Goal: Task Accomplishment & Management: Complete application form

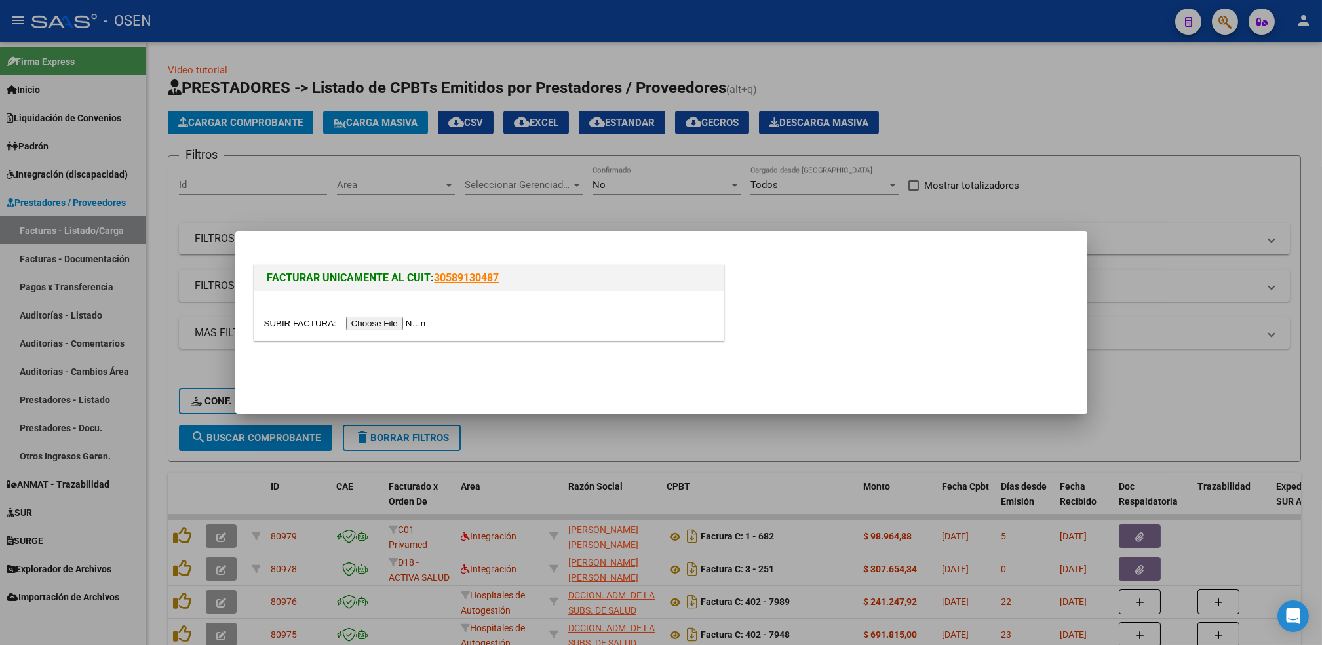
click at [374, 318] on input "file" at bounding box center [347, 323] width 166 height 14
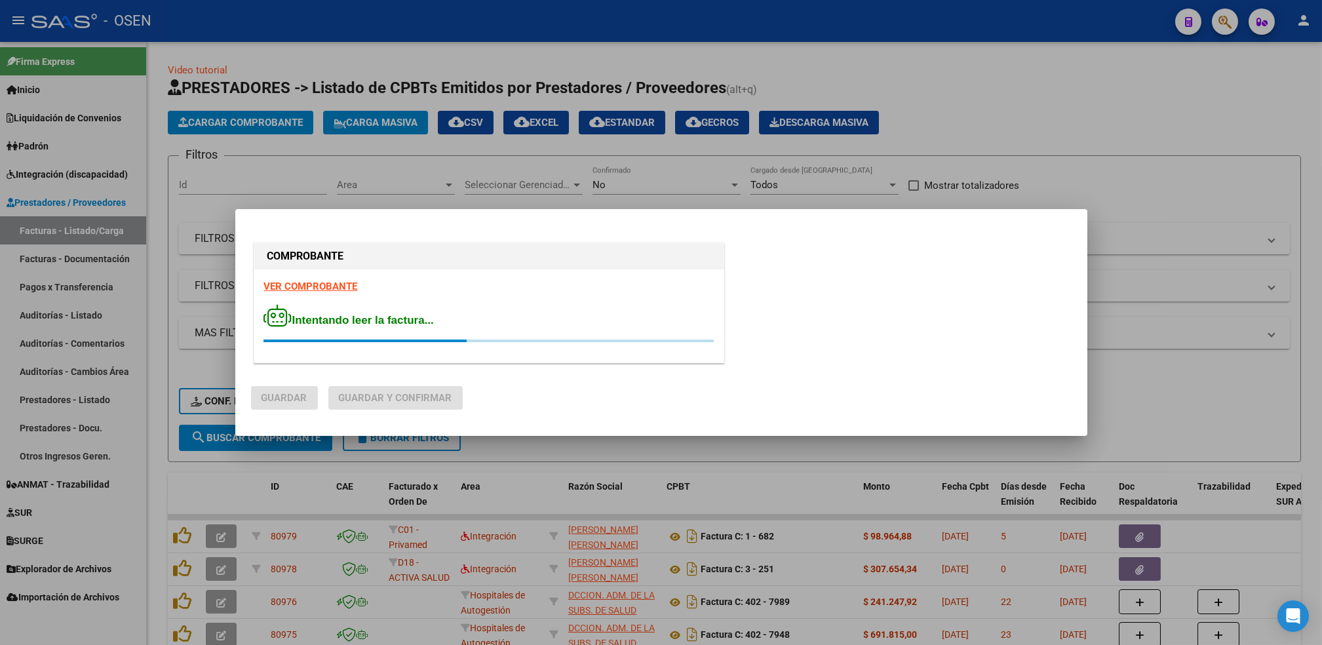
click at [315, 283] on strong "VER COMPROBANTE" at bounding box center [311, 286] width 94 height 12
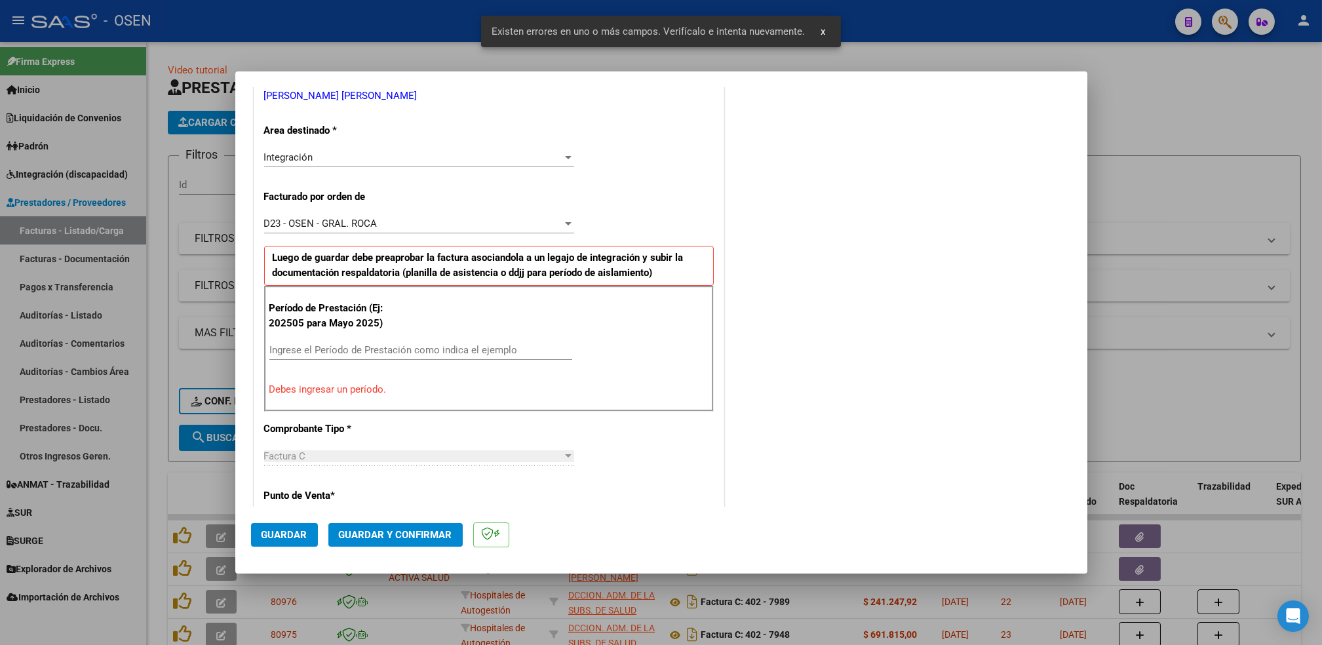
scroll to position [288, 0]
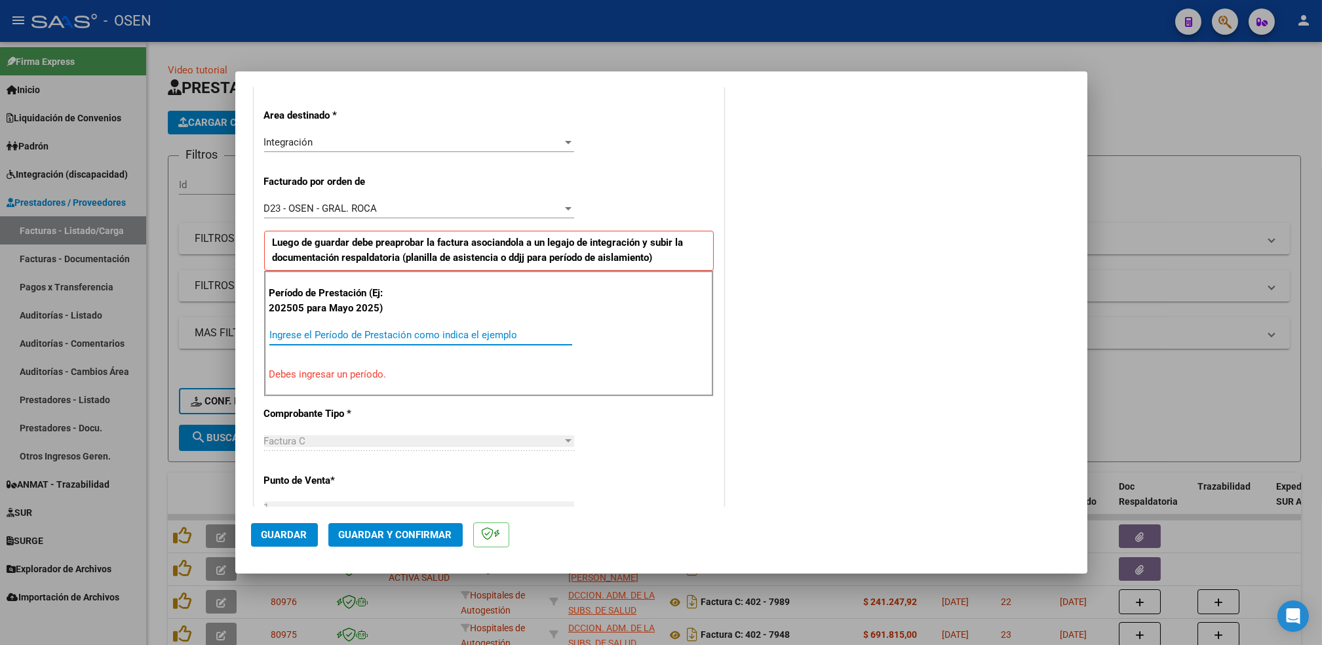
click at [334, 335] on input "Ingrese el Período de Prestación como indica el ejemplo" at bounding box center [420, 335] width 303 height 12
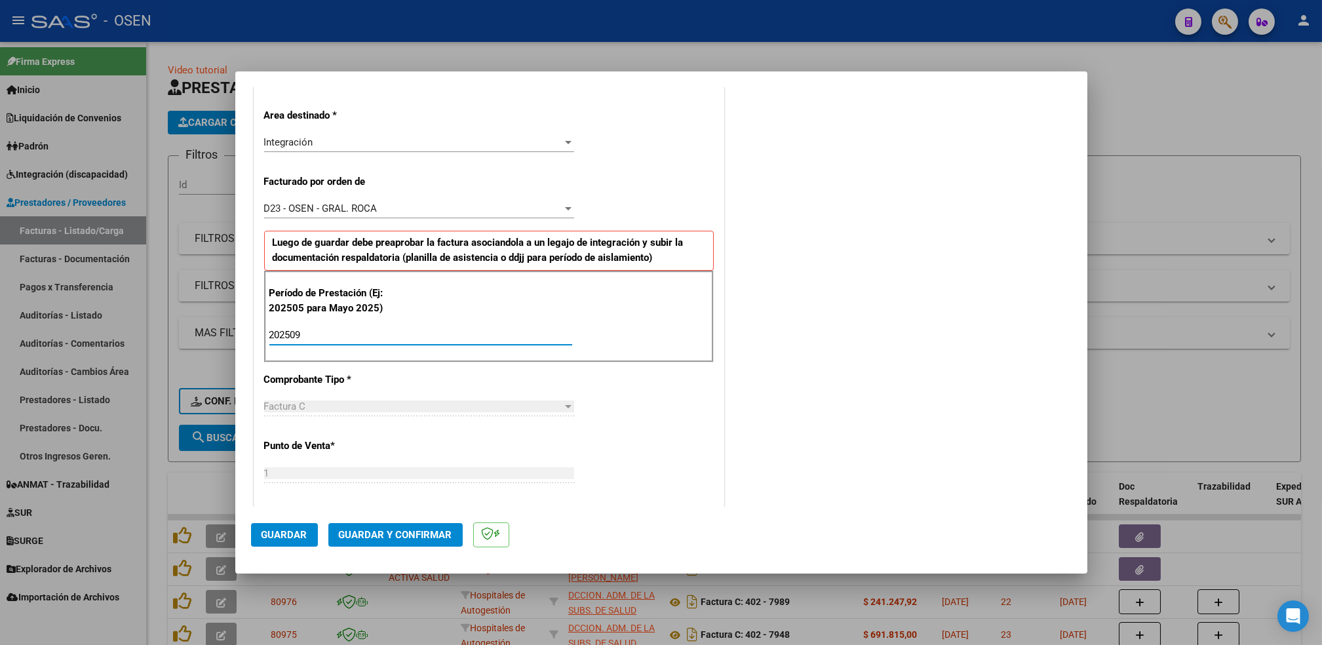
type input "202509"
click at [284, 531] on span "Guardar" at bounding box center [284, 535] width 46 height 12
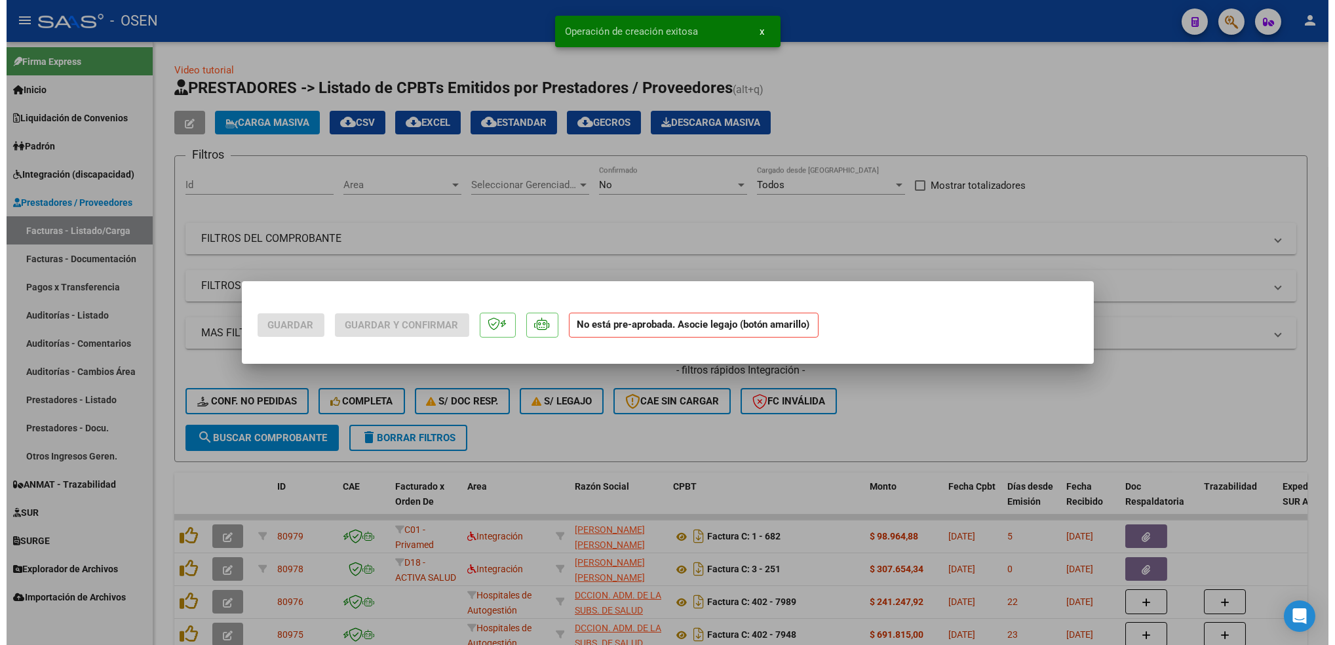
scroll to position [0, 0]
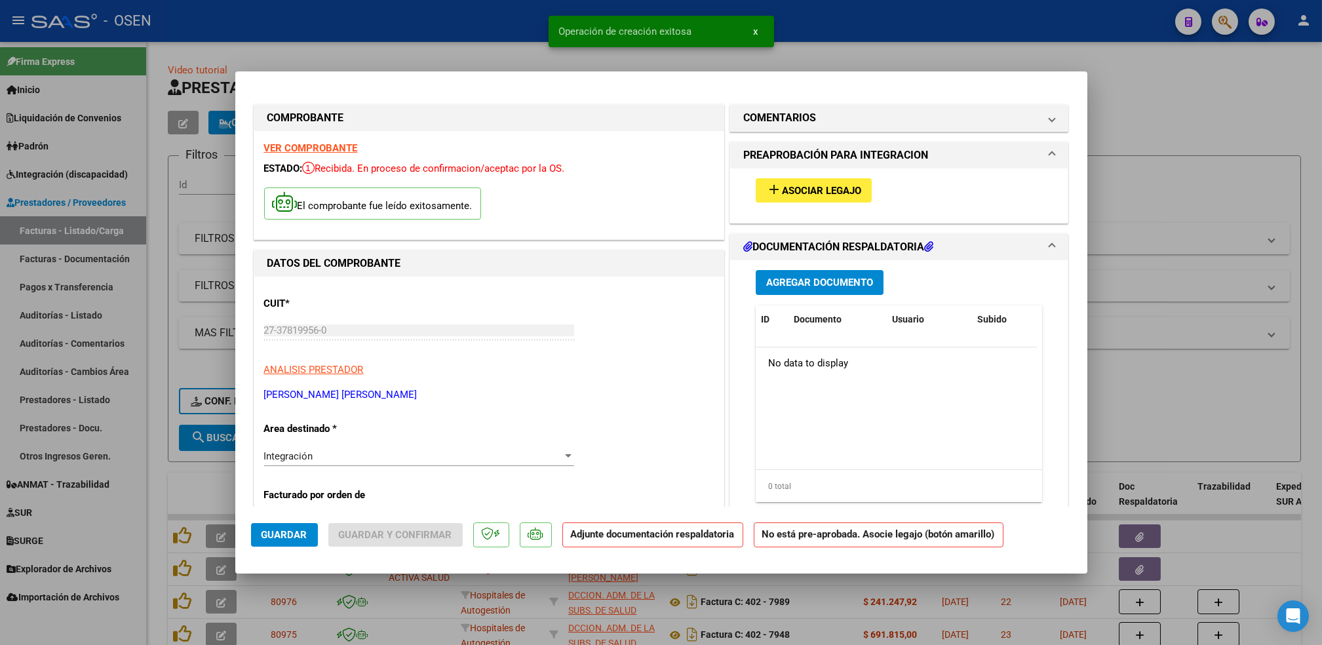
click at [814, 196] on span "Asociar Legajo" at bounding box center [821, 191] width 79 height 12
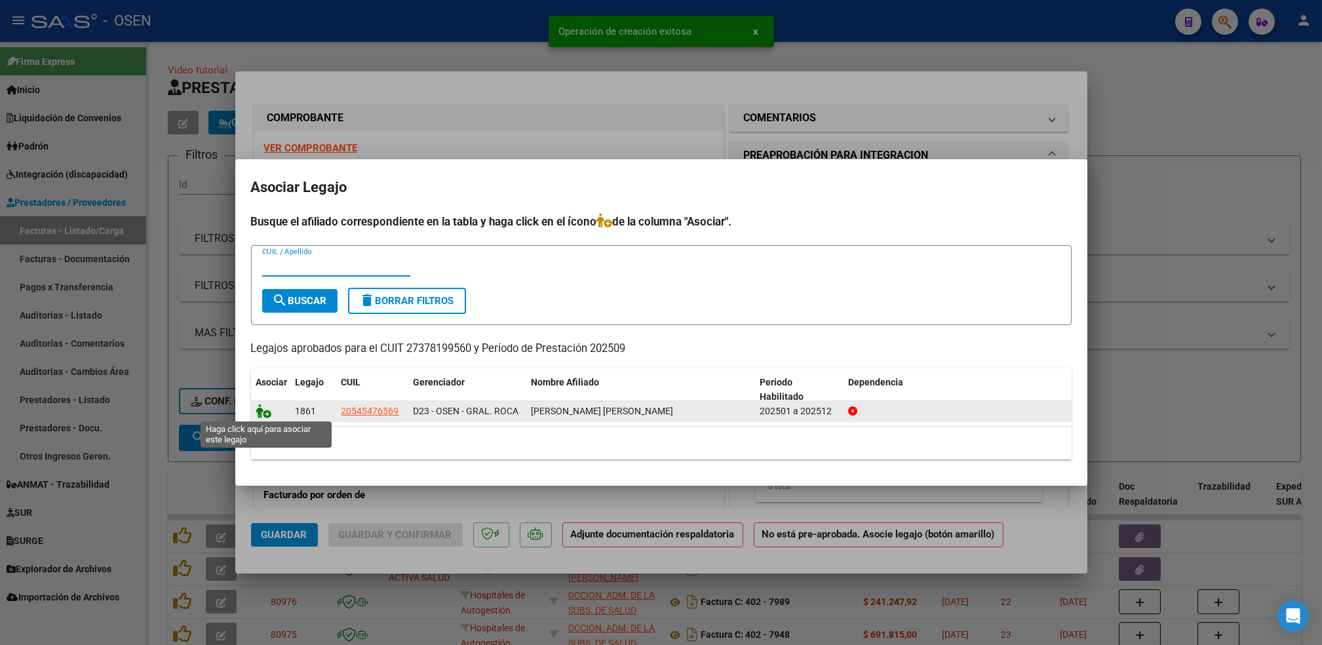
click at [262, 409] on icon at bounding box center [264, 411] width 16 height 14
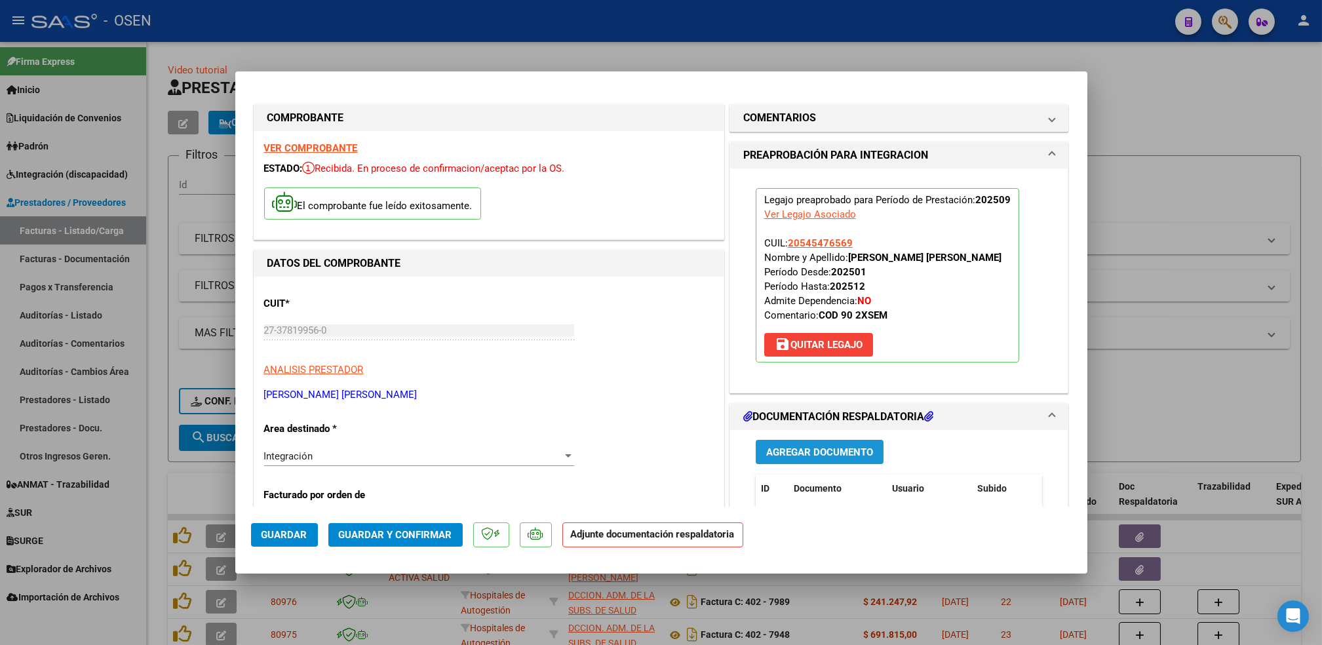
click at [822, 449] on span "Agregar Documento" at bounding box center [819, 452] width 107 height 12
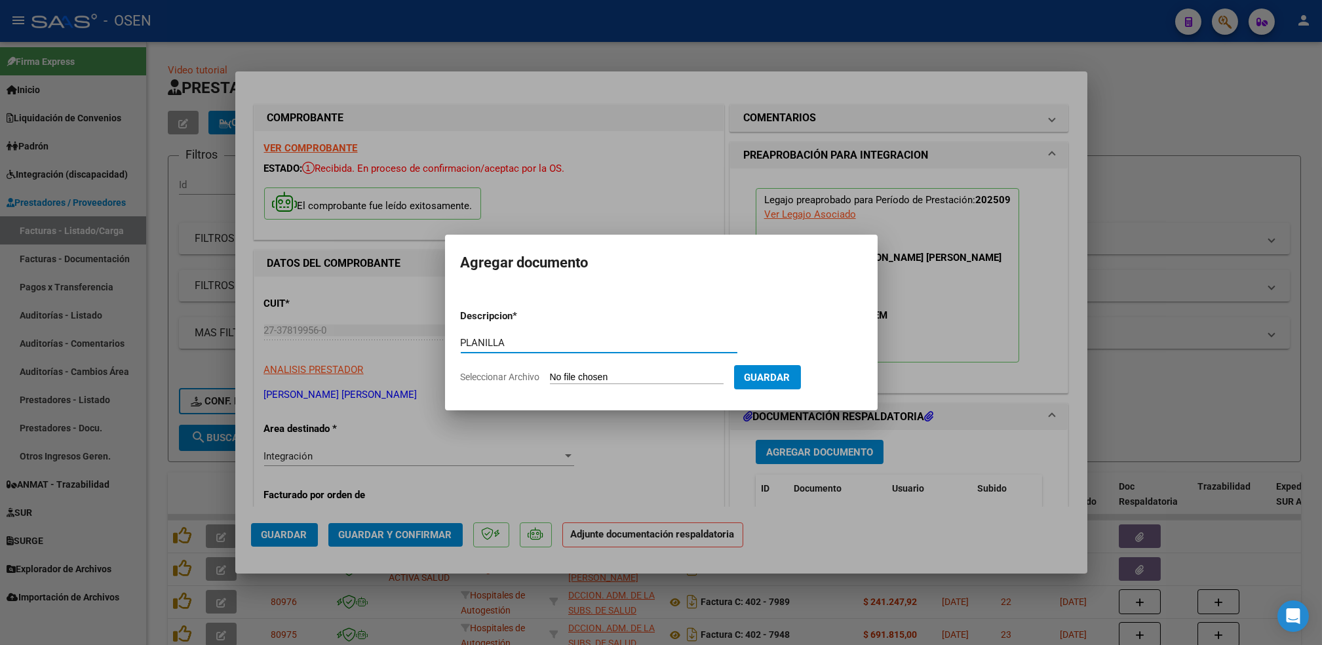
type input "PLANILLA"
click at [550, 372] on input "Seleccionar Archivo" at bounding box center [637, 378] width 174 height 12
type input "C:\fakepath\CamScanner [DATE] 15.23.pdf"
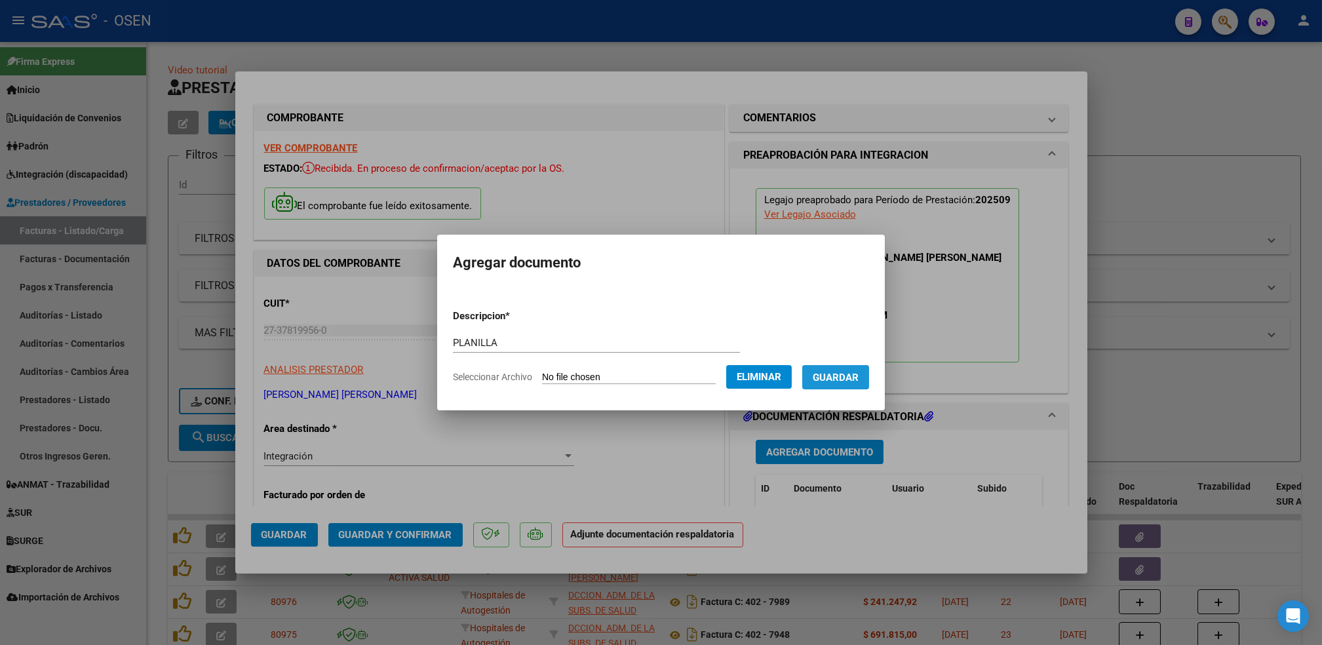
click at [845, 384] on button "Guardar" at bounding box center [835, 377] width 67 height 24
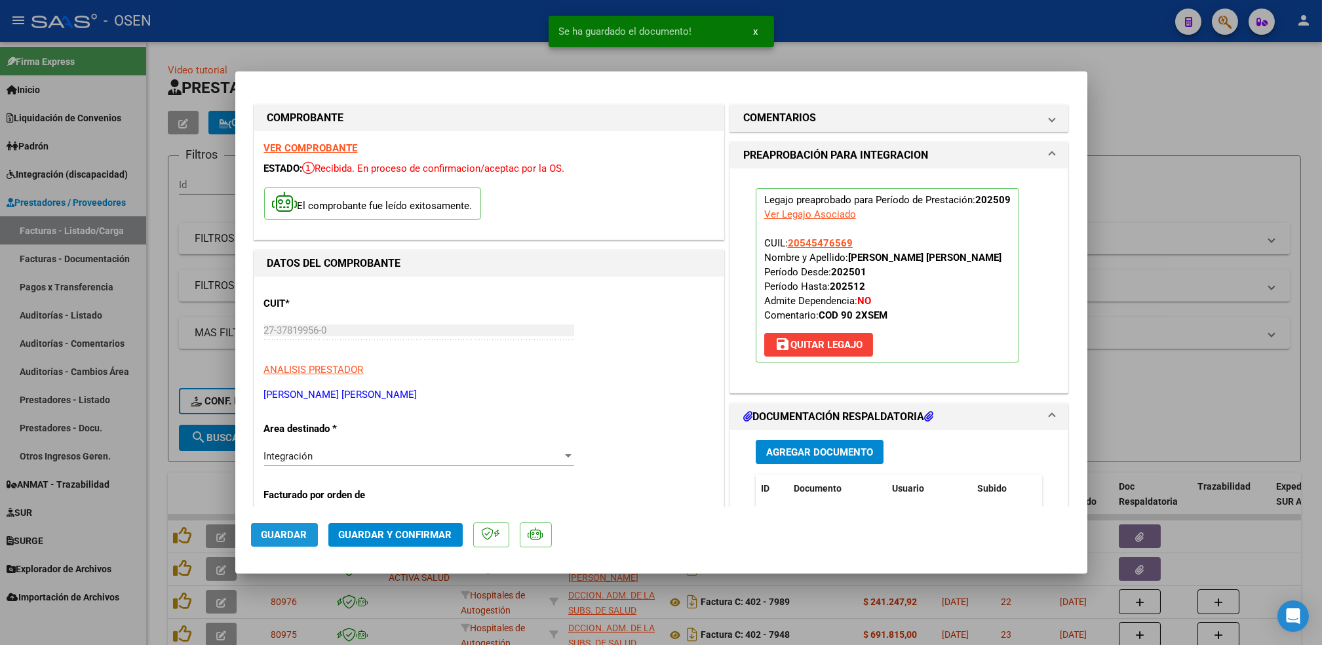
click at [288, 526] on button "Guardar" at bounding box center [284, 535] width 67 height 24
click at [159, 492] on div at bounding box center [661, 322] width 1322 height 645
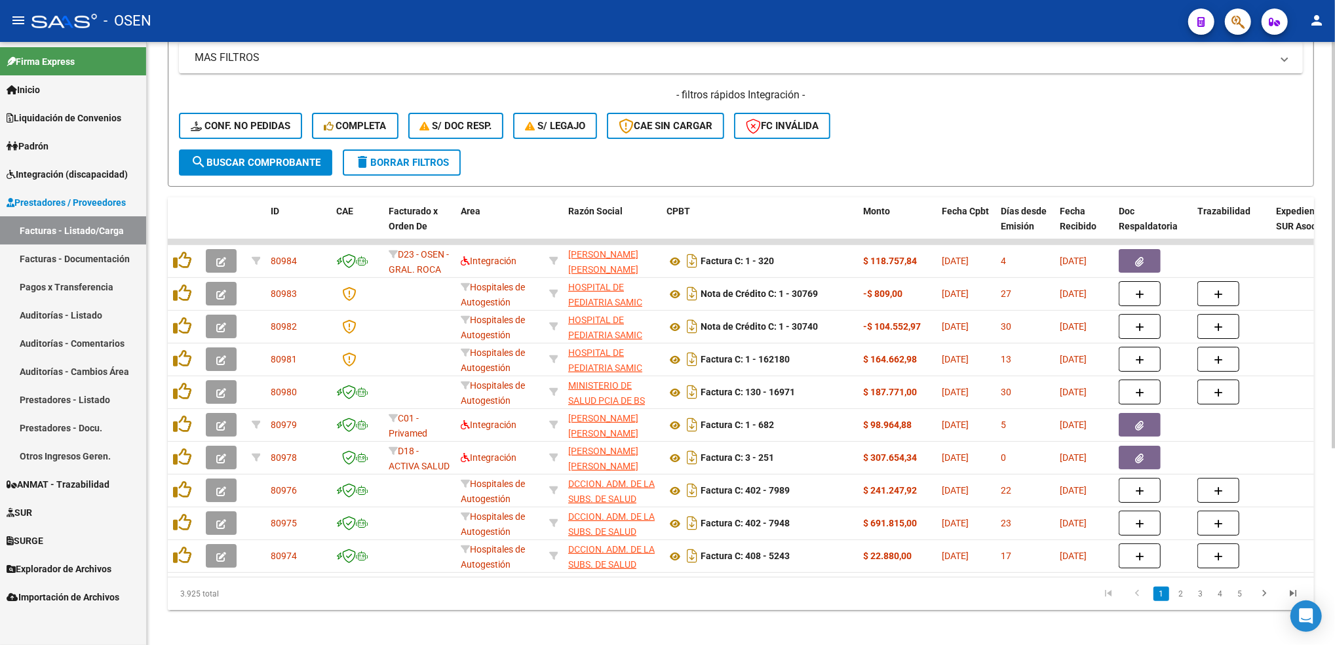
scroll to position [276, 0]
click at [1334, 411] on html "menu - OSEN person Firma Express Inicio Calendario SSS Instructivos Contacto OS…" at bounding box center [667, 322] width 1335 height 645
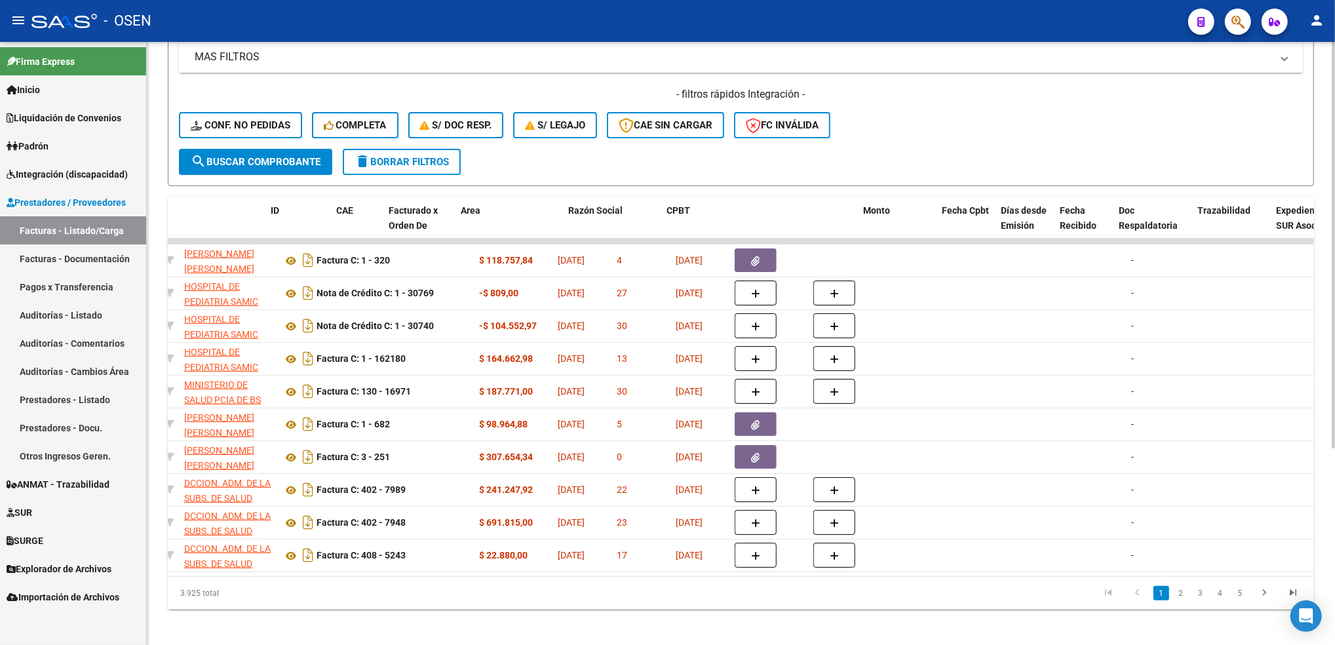
scroll to position [0, 0]
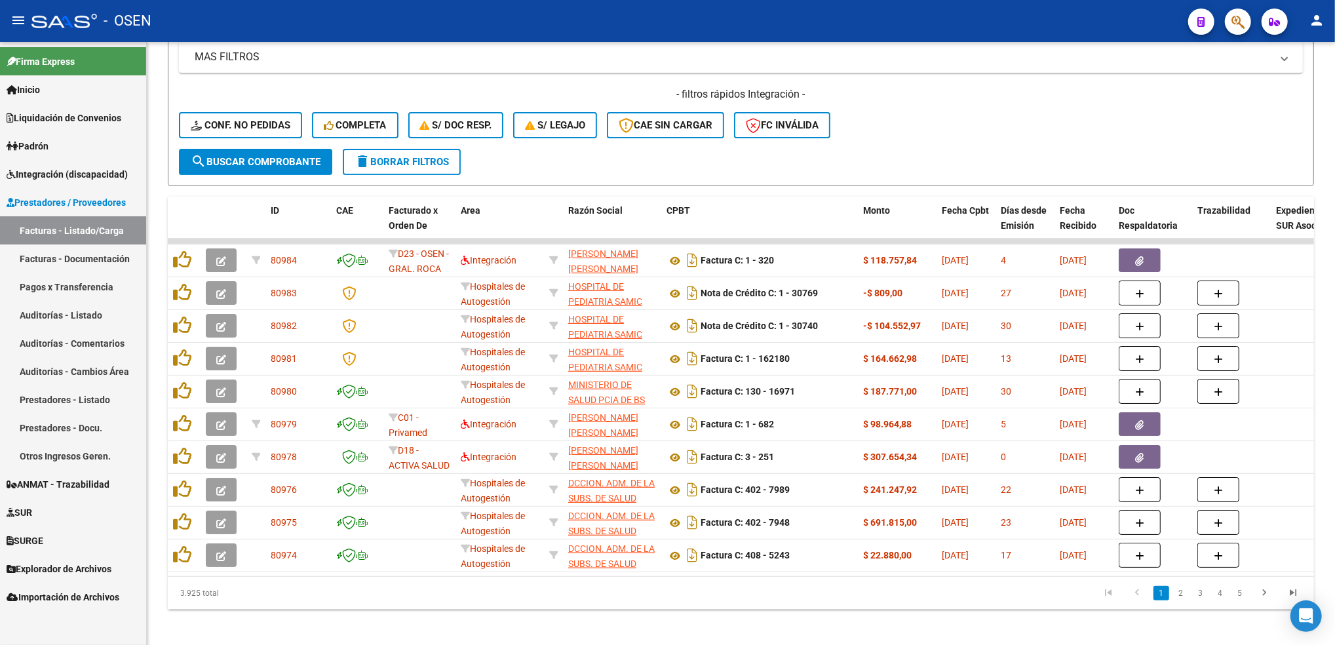
click at [85, 174] on span "Integración (discapacidad)" at bounding box center [67, 174] width 121 height 14
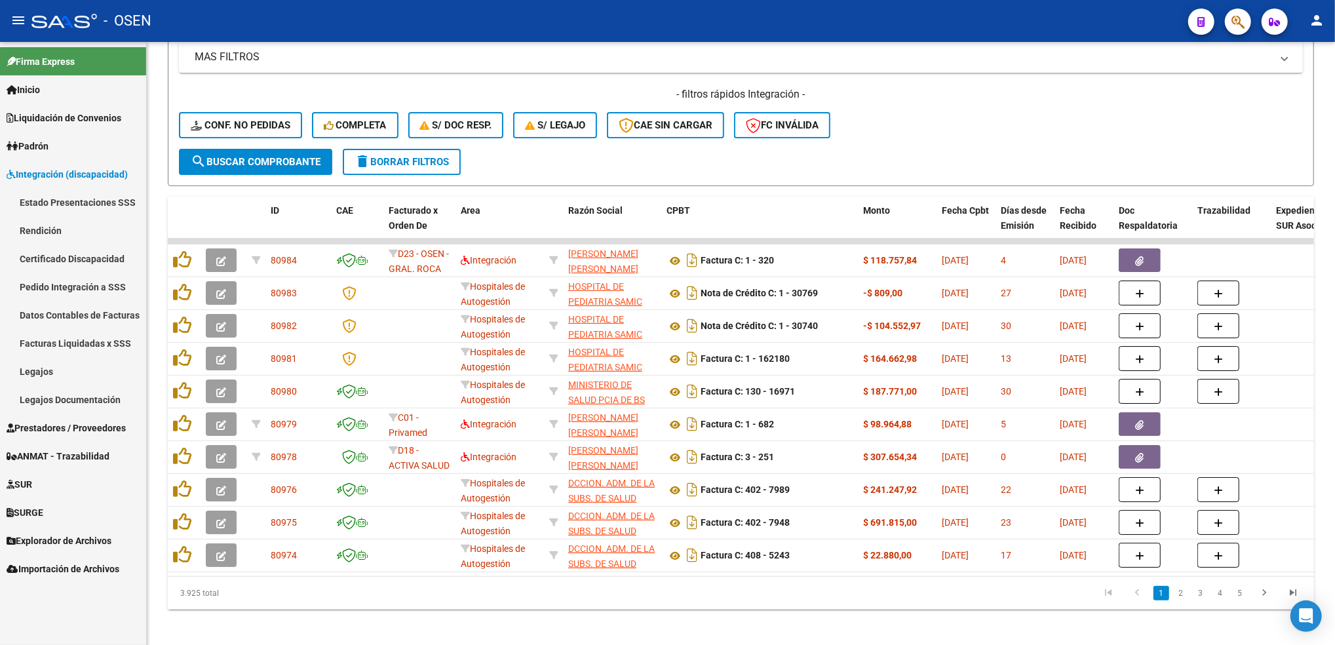
click at [70, 373] on link "Legajos" at bounding box center [73, 371] width 146 height 28
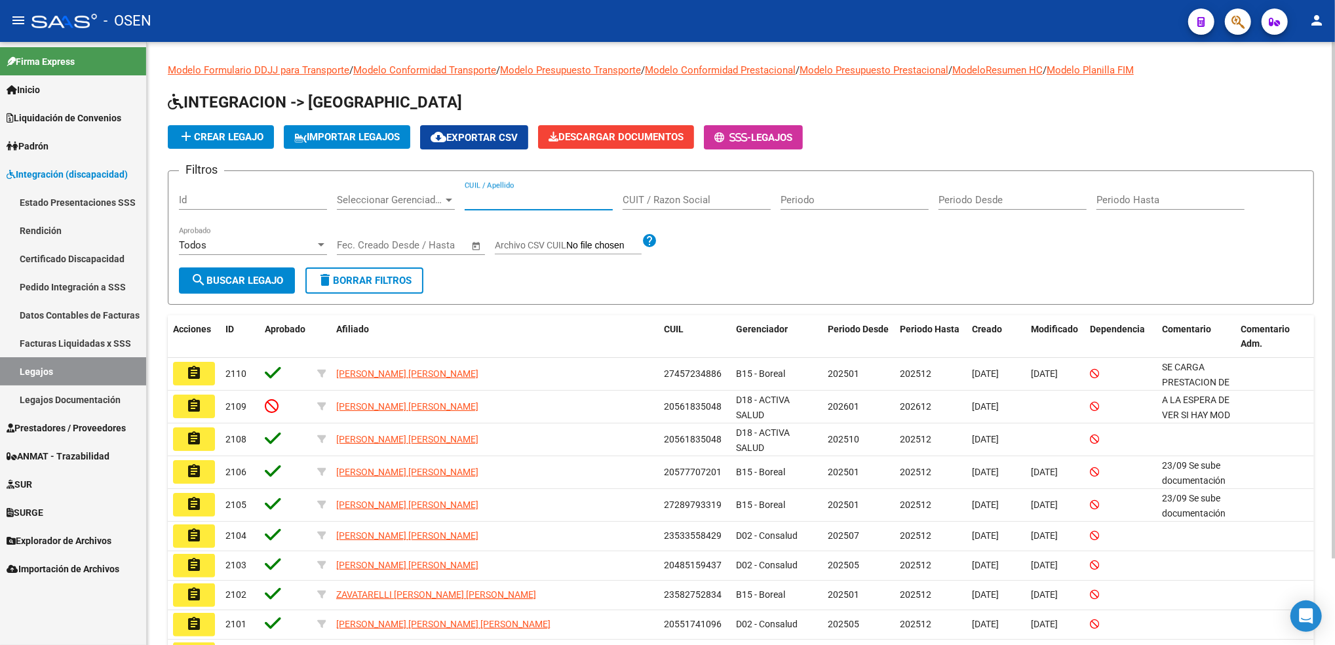
click at [506, 197] on input "CUIL / Apellido" at bounding box center [539, 200] width 148 height 12
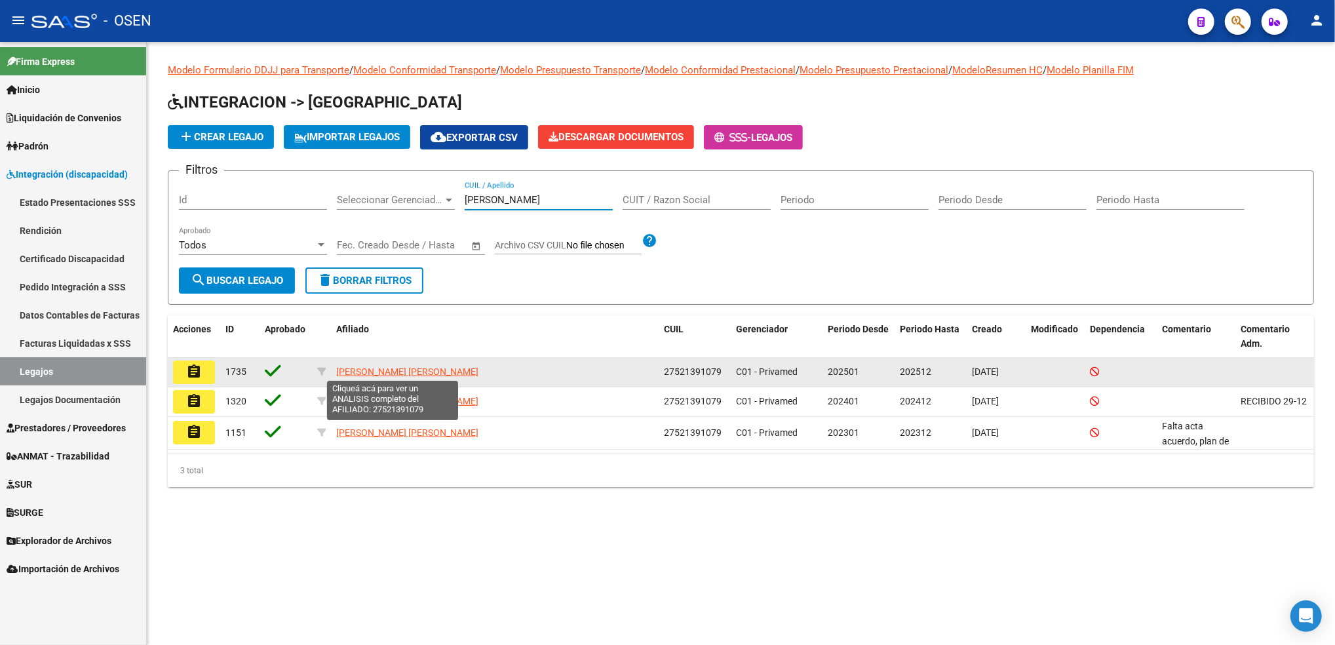
type input "[PERSON_NAME]"
click at [427, 371] on span "[PERSON_NAME] [PERSON_NAME]" at bounding box center [407, 371] width 142 height 10
type textarea "27521391079"
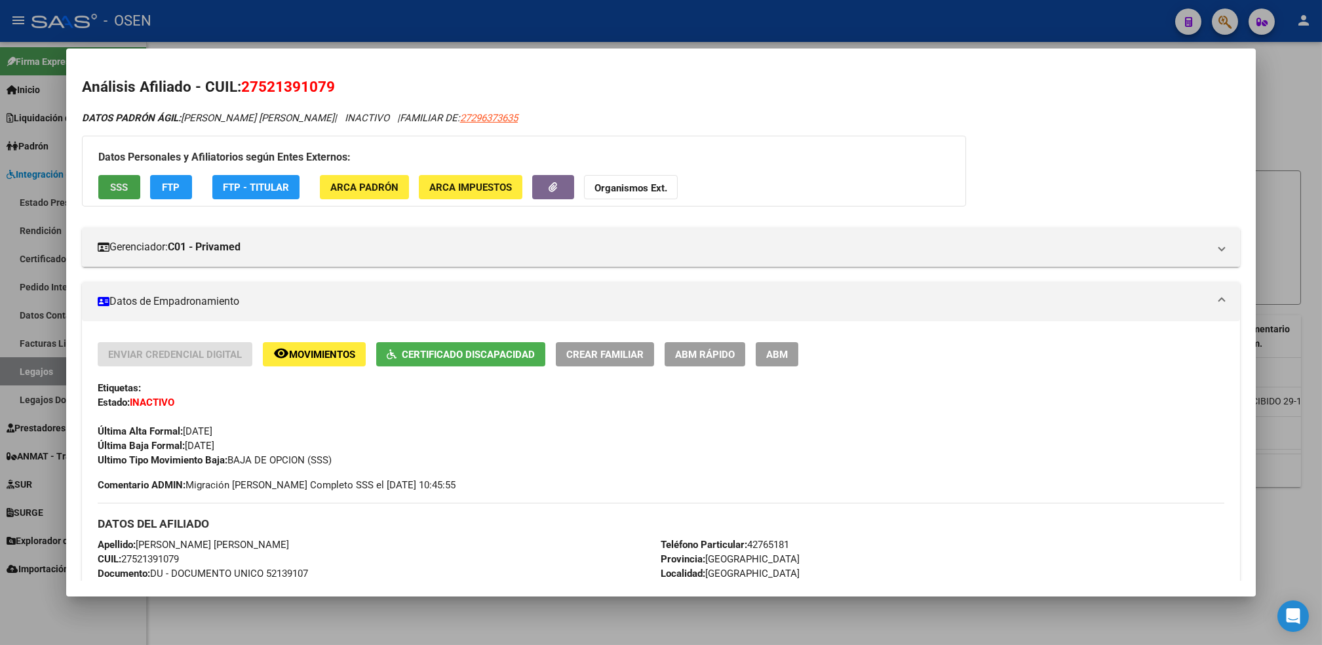
click at [111, 182] on span "SSS" at bounding box center [119, 188] width 18 height 12
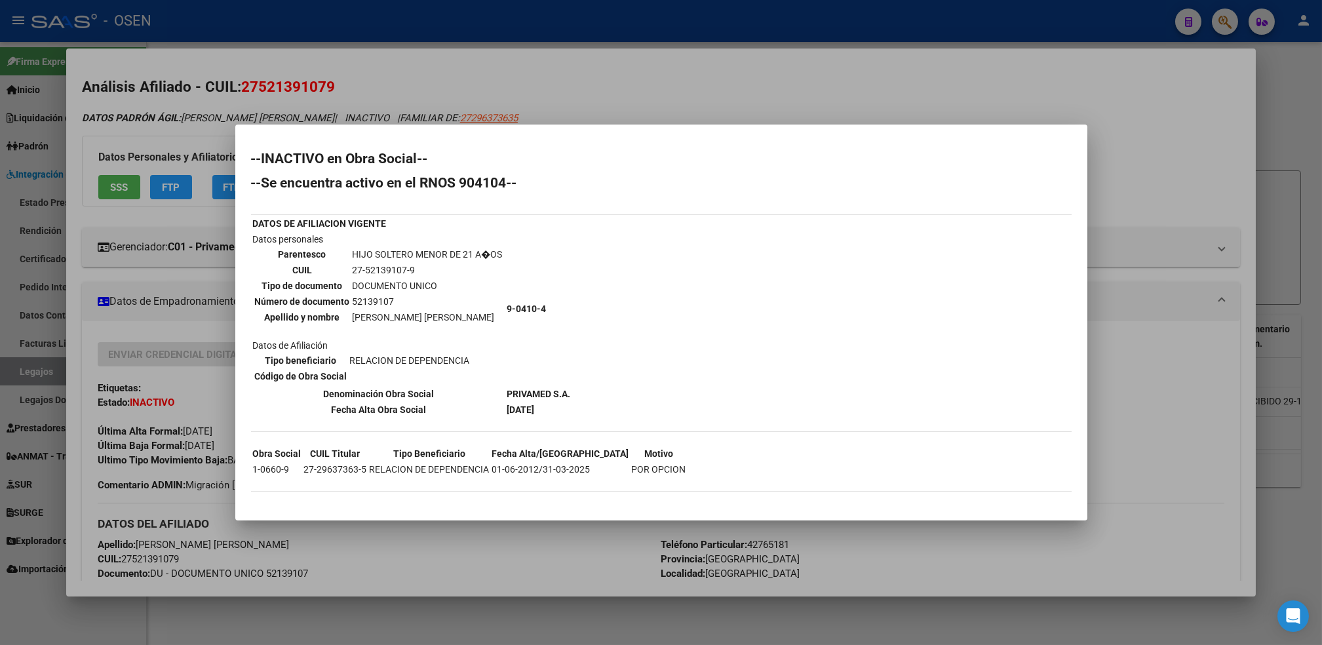
click at [564, 605] on div at bounding box center [661, 322] width 1322 height 645
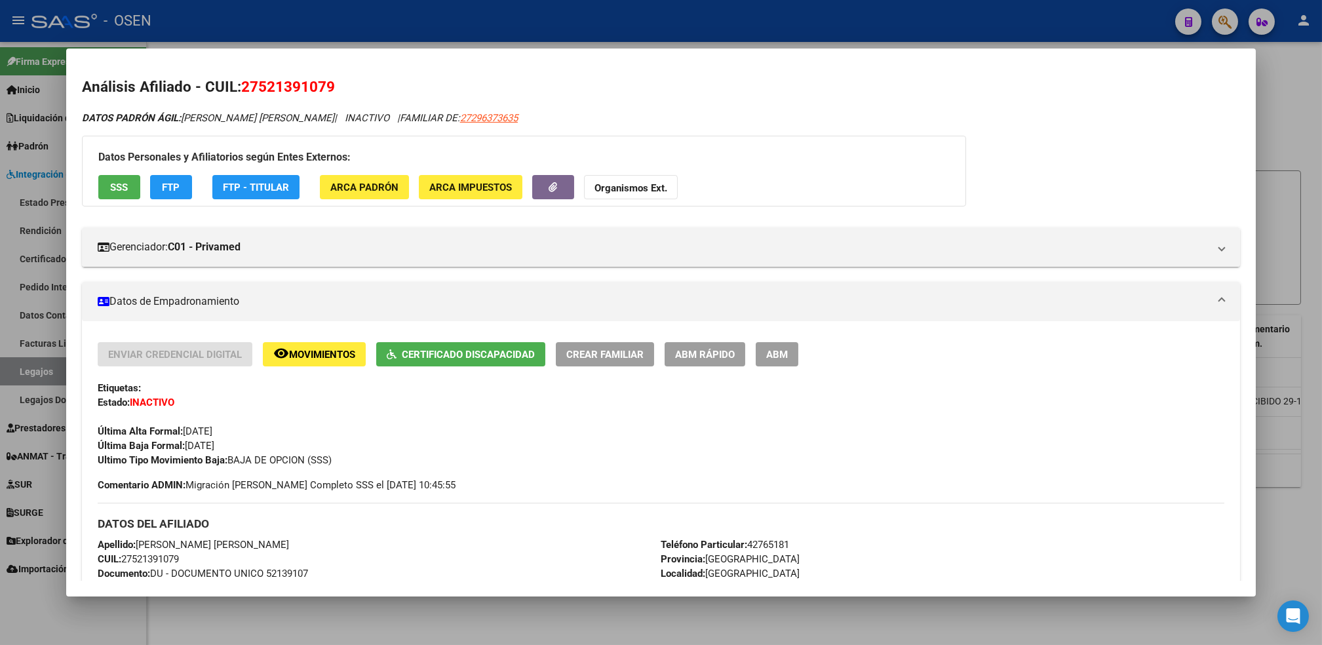
click at [564, 605] on div at bounding box center [661, 322] width 1322 height 645
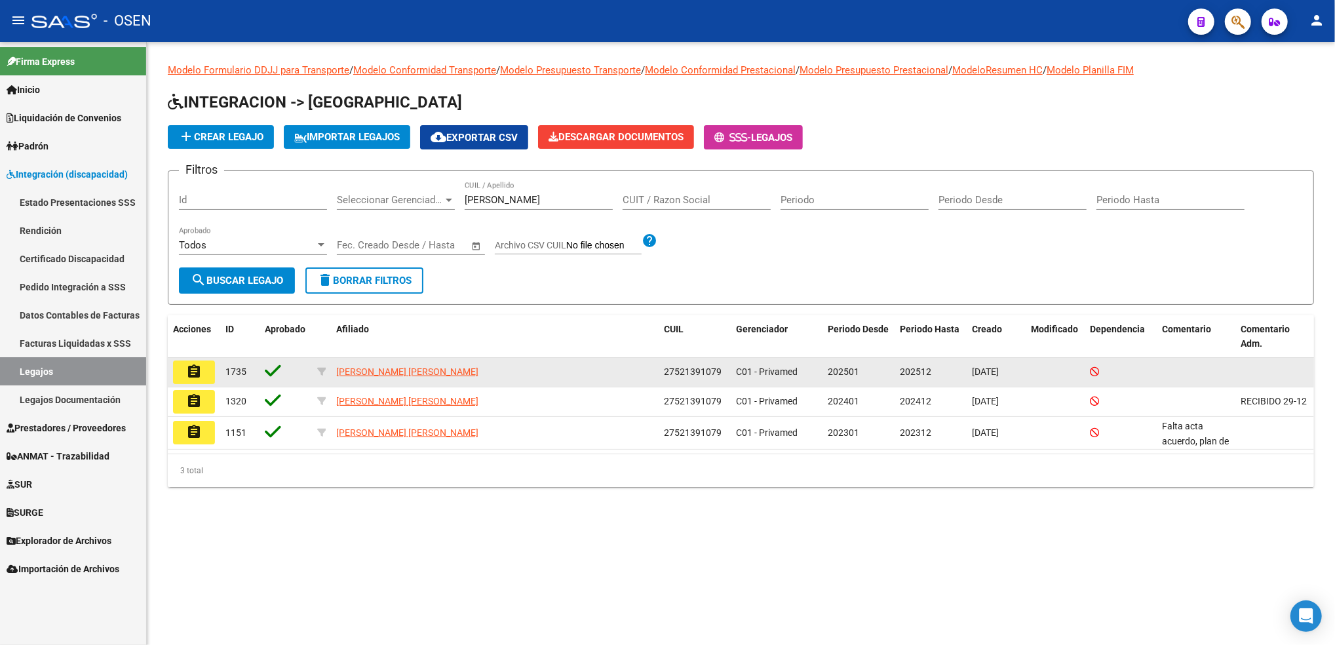
click at [392, 362] on datatable-body-cell "[PERSON_NAME] [PERSON_NAME]" at bounding box center [495, 372] width 328 height 29
click at [394, 366] on span "[PERSON_NAME] [PERSON_NAME]" at bounding box center [407, 371] width 142 height 10
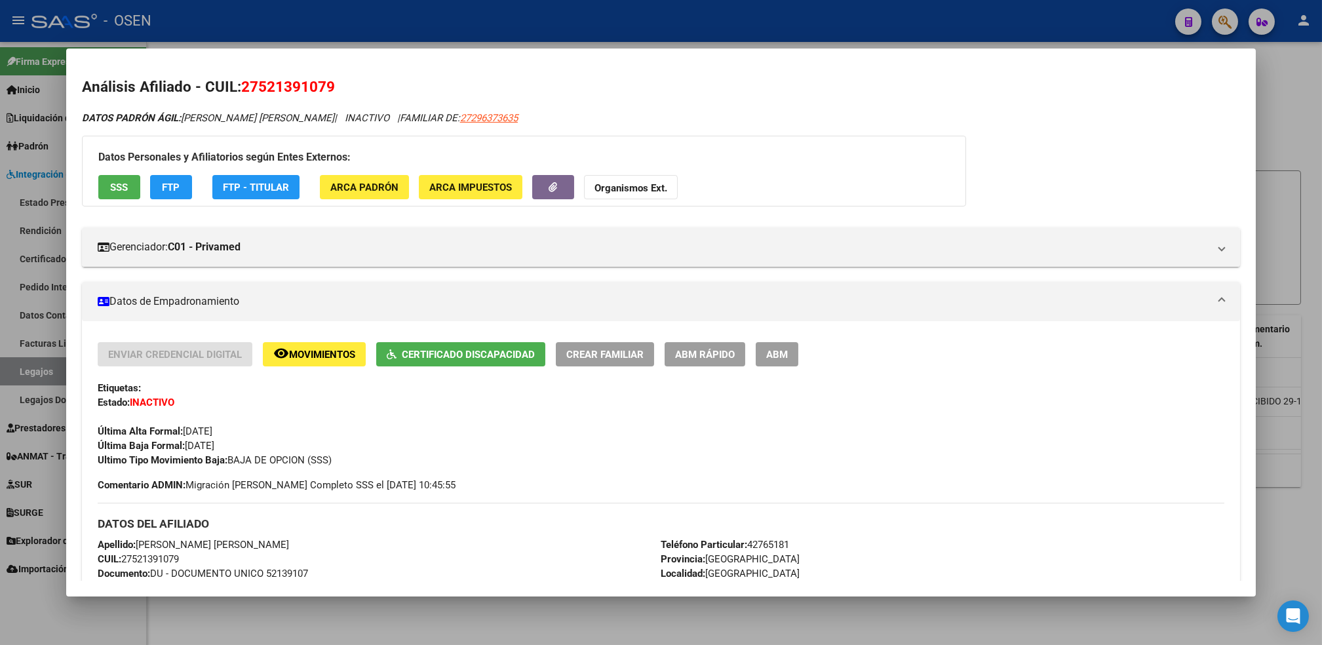
scroll to position [514, 0]
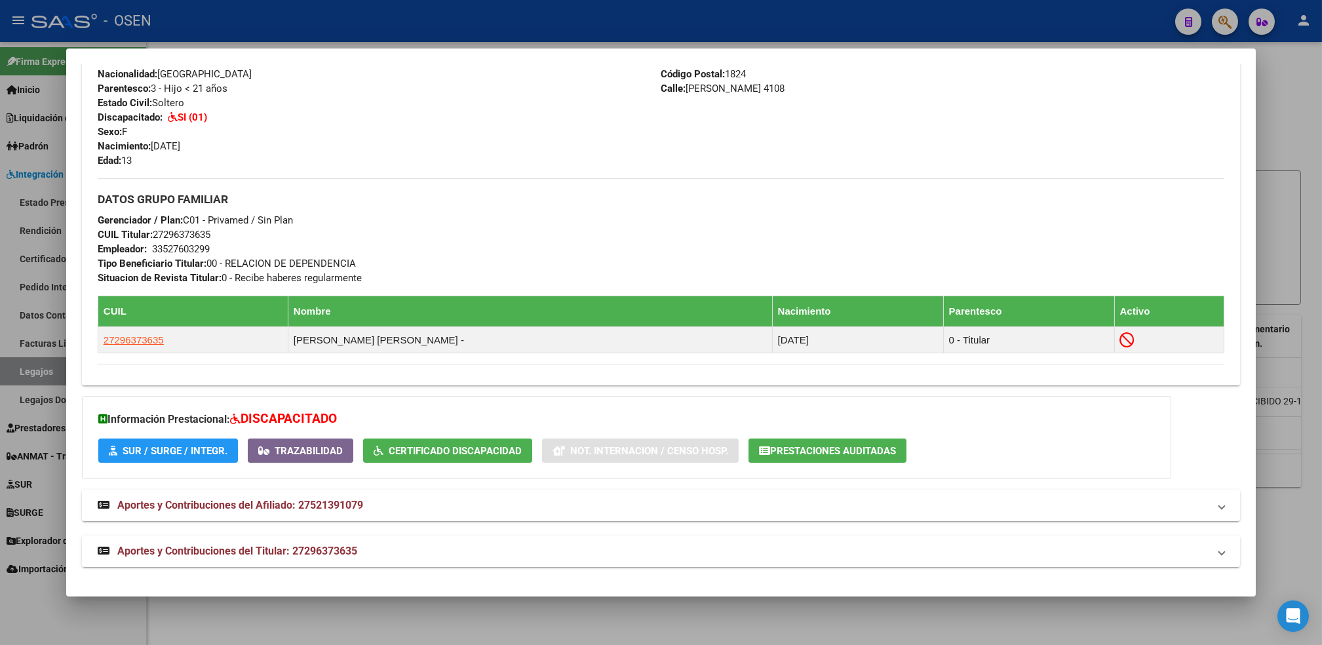
click at [415, 556] on mat-panel-title "Aportes y Contribuciones del Titular: 27296373635" at bounding box center [653, 551] width 1111 height 16
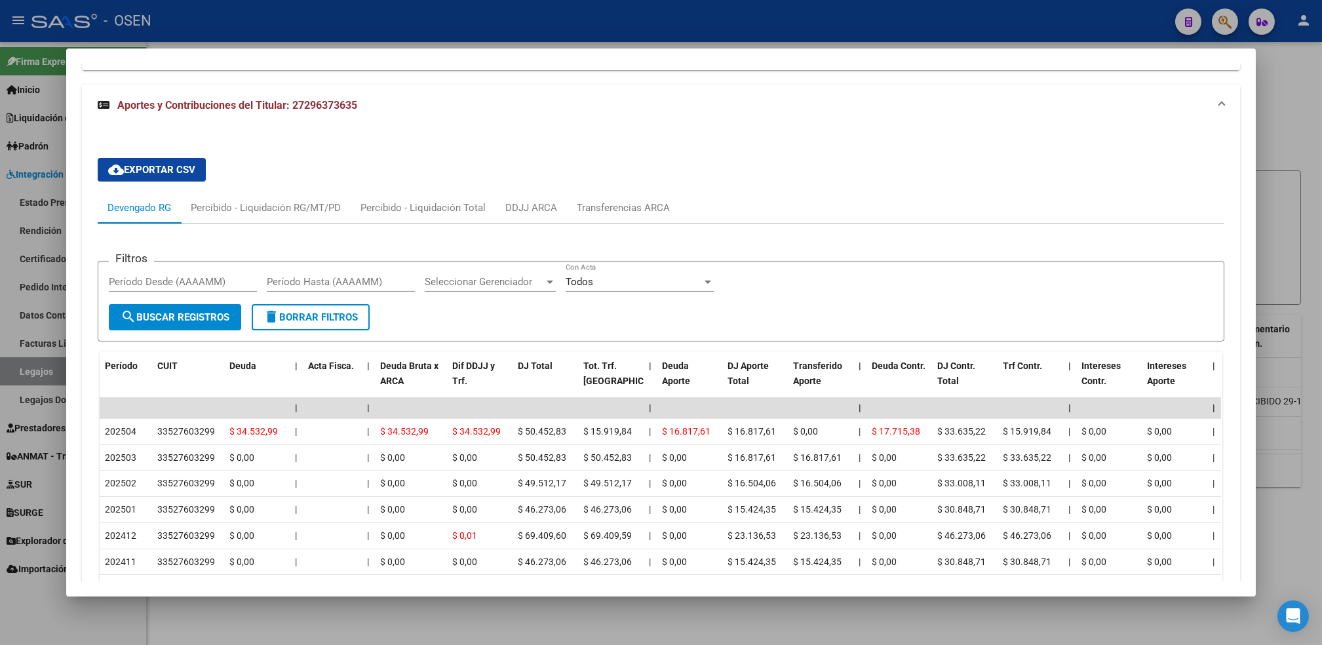
scroll to position [961, 0]
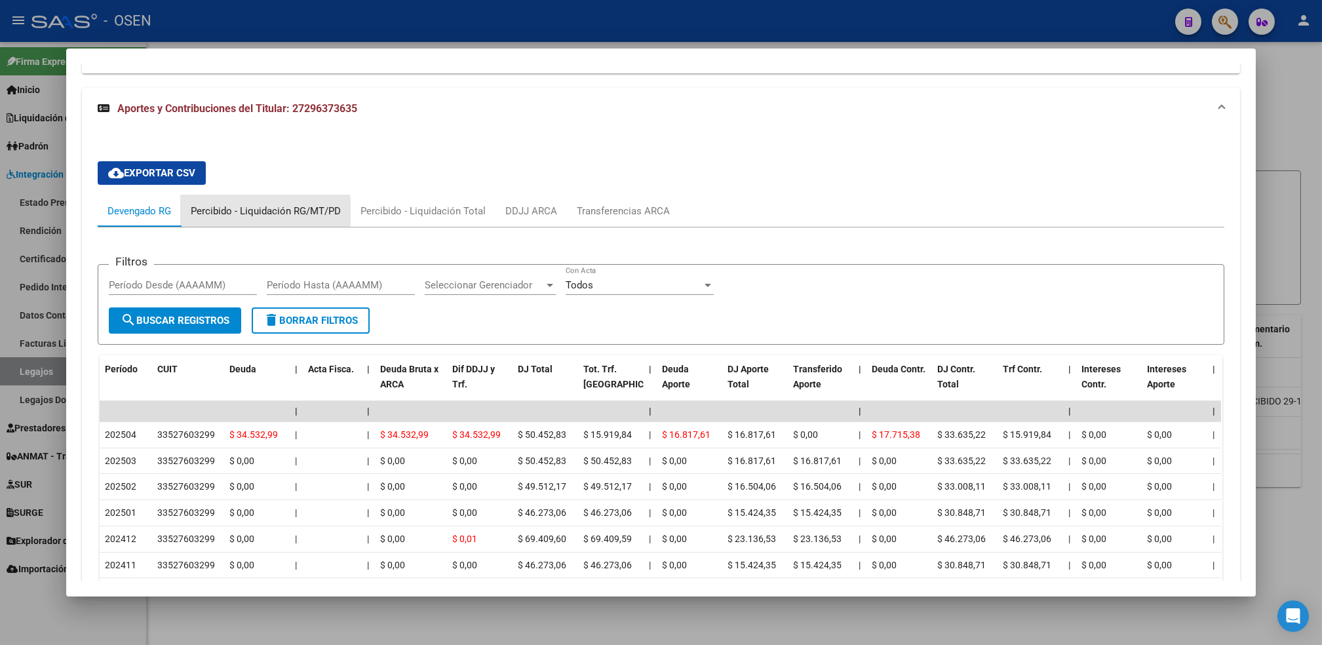
click at [224, 211] on div "Percibido - Liquidación RG/MT/PD" at bounding box center [266, 211] width 150 height 14
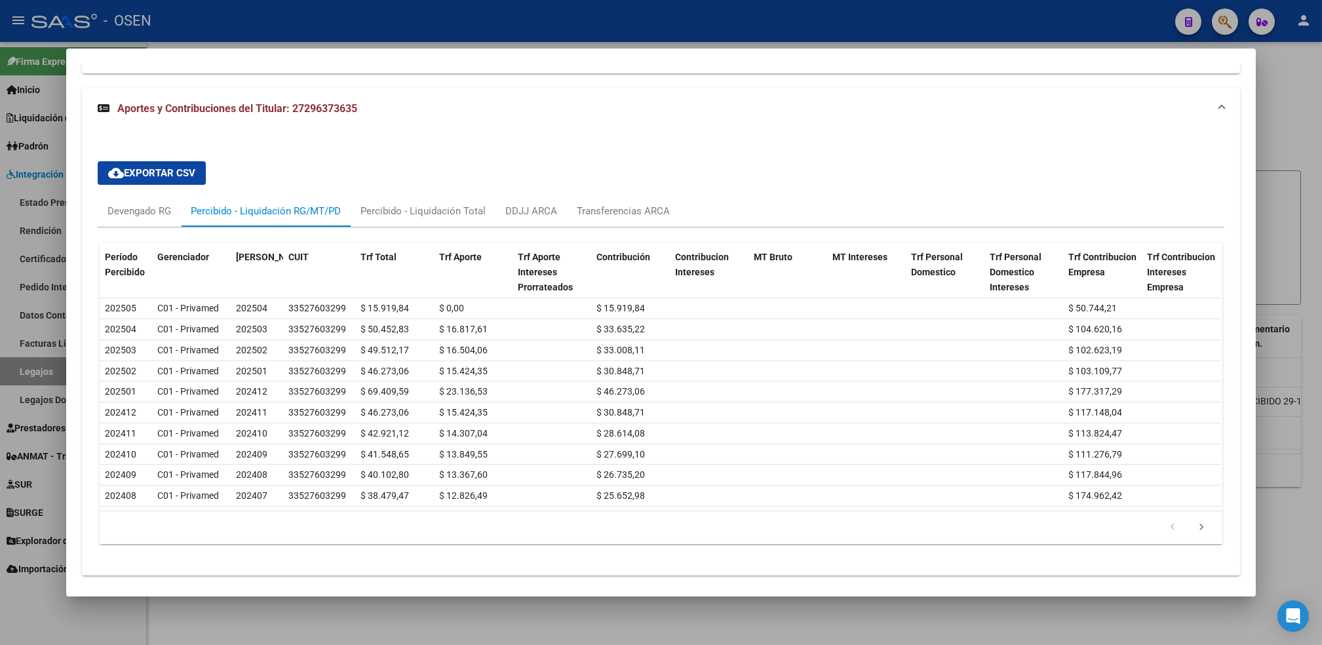
click at [617, 633] on div at bounding box center [661, 322] width 1322 height 645
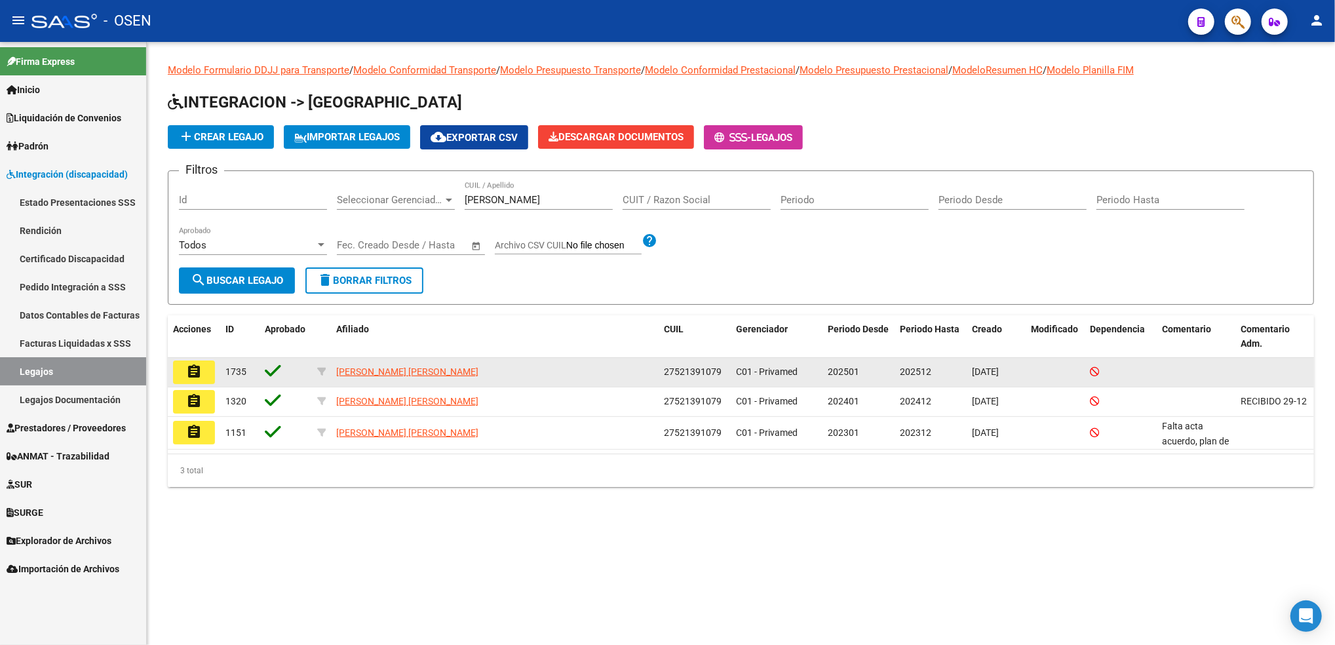
click at [393, 360] on datatable-body-cell "[PERSON_NAME] [PERSON_NAME]" at bounding box center [495, 372] width 328 height 29
click at [396, 370] on span "[PERSON_NAME] [PERSON_NAME]" at bounding box center [407, 371] width 142 height 10
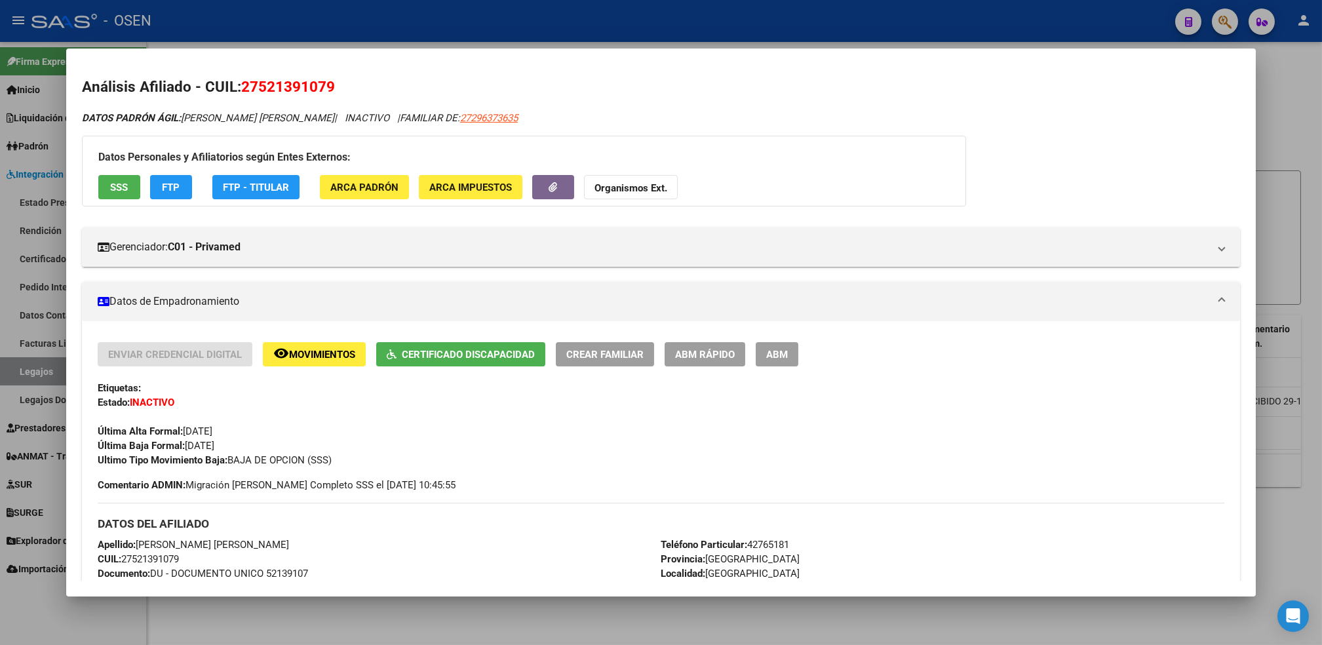
click at [120, 185] on span "SSS" at bounding box center [119, 188] width 18 height 12
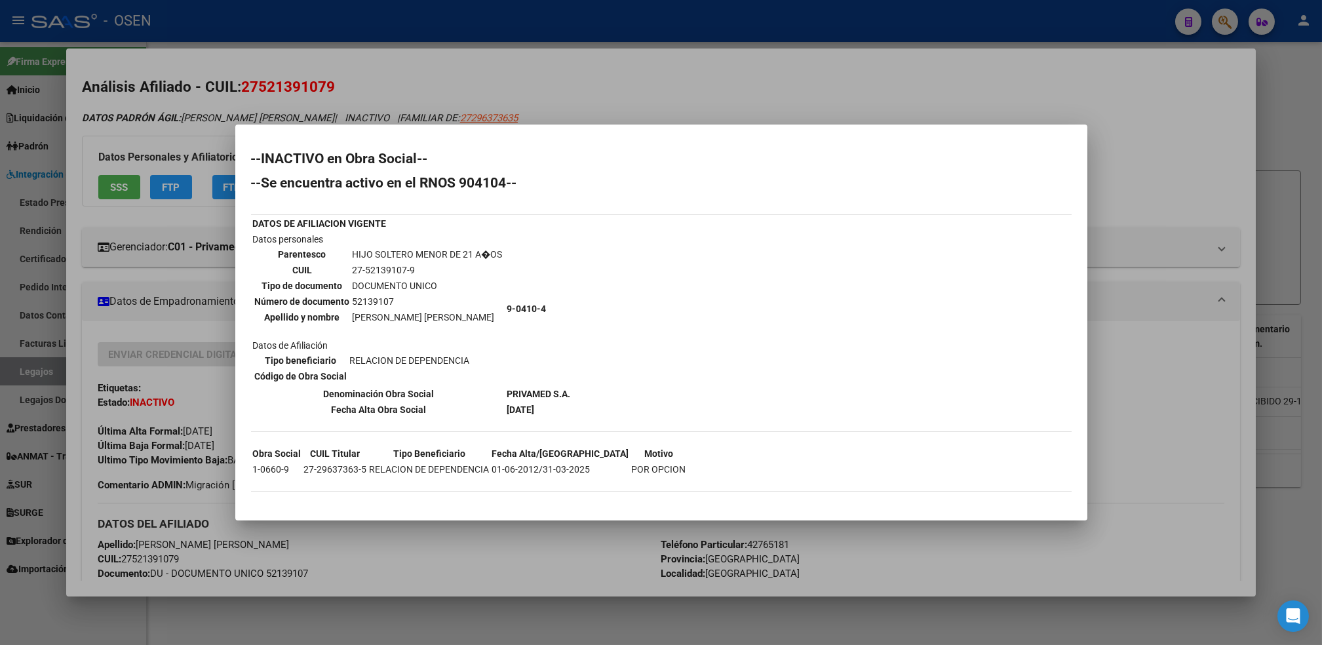
click at [495, 599] on div at bounding box center [661, 322] width 1322 height 645
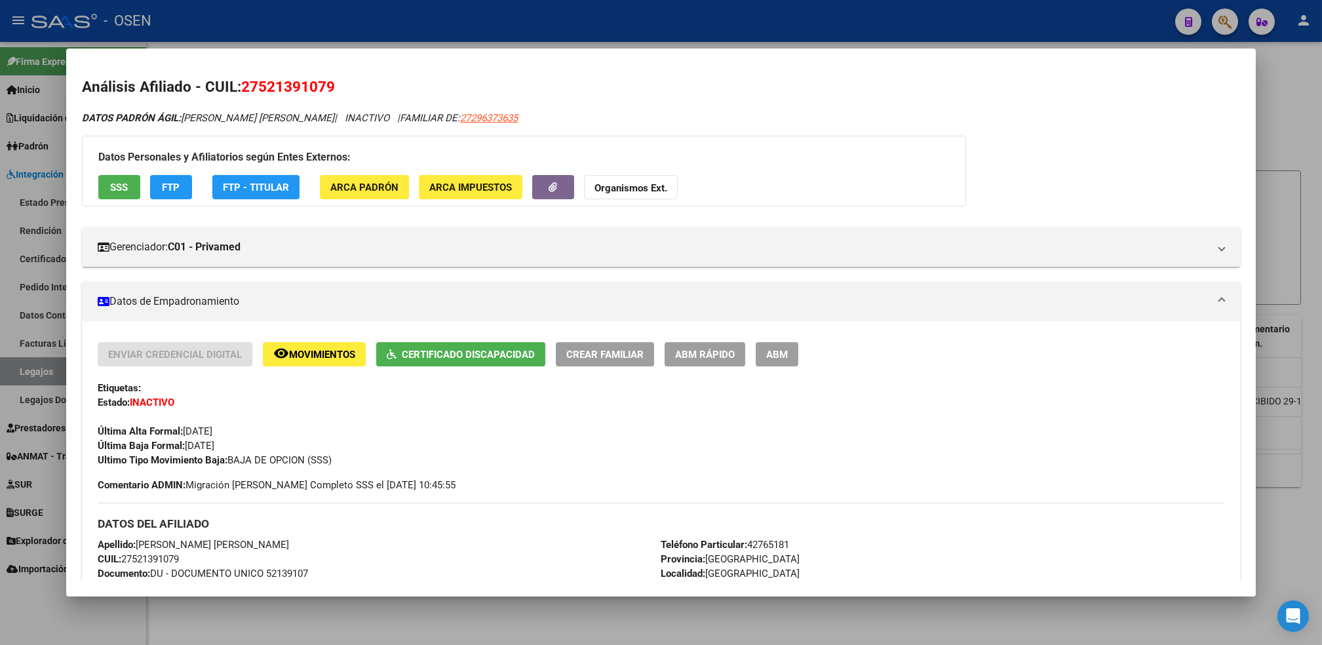
click at [395, 611] on div at bounding box center [661, 322] width 1322 height 645
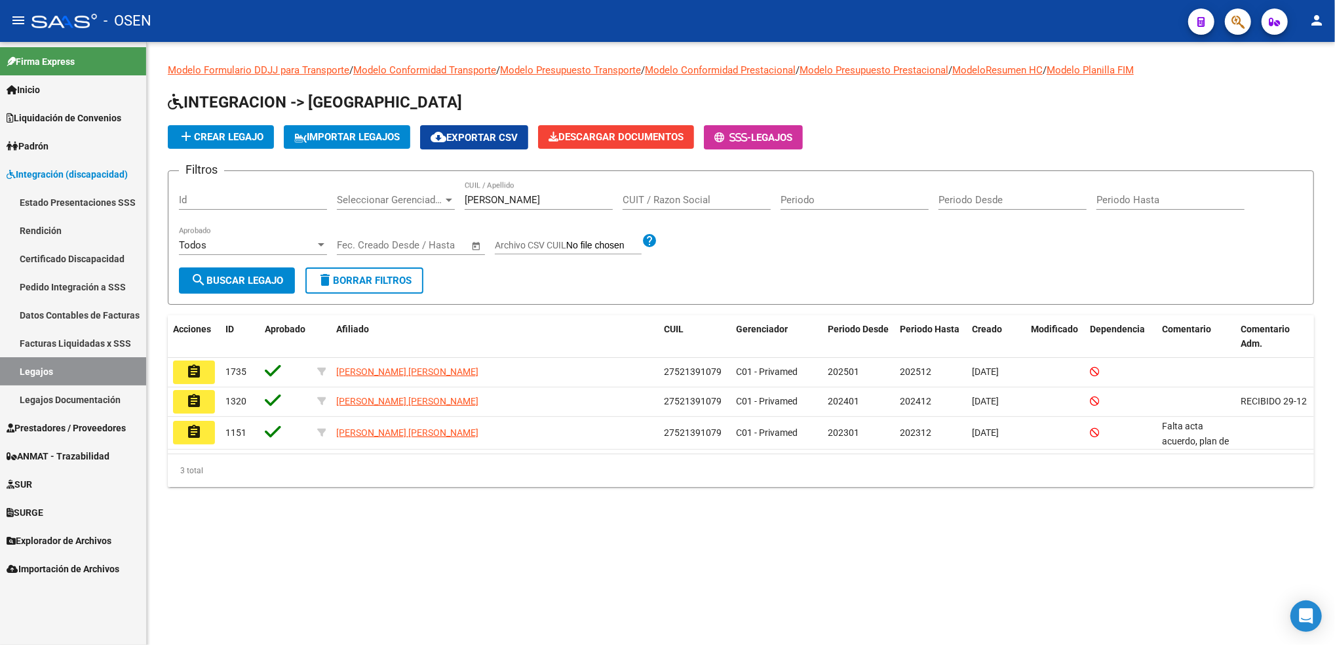
click at [120, 366] on link "Legajos" at bounding box center [73, 371] width 146 height 28
